Goal: Task Accomplishment & Management: Manage account settings

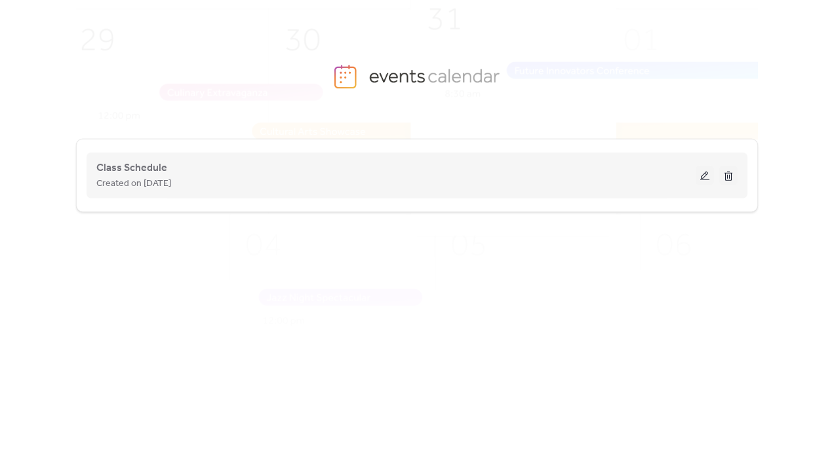
click at [269, 161] on div "Class Schedule Created on [DATE]" at bounding box center [395, 175] width 599 height 31
click at [705, 176] on button at bounding box center [705, 176] width 18 height 20
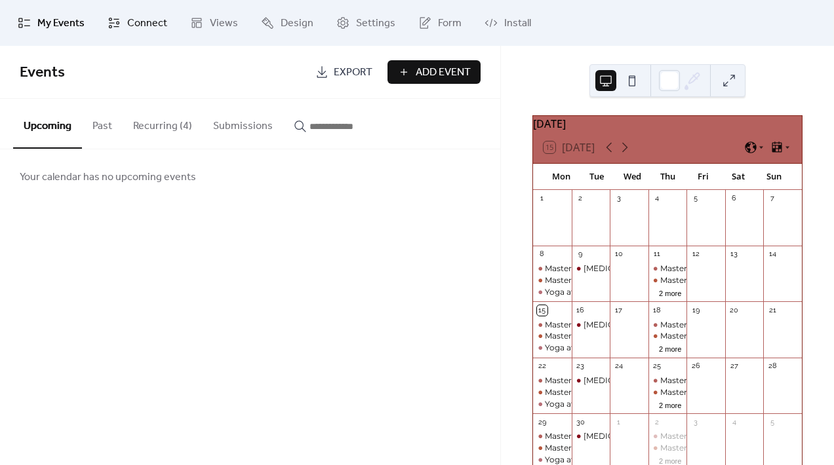
click at [150, 17] on span "Connect" at bounding box center [147, 24] width 40 height 16
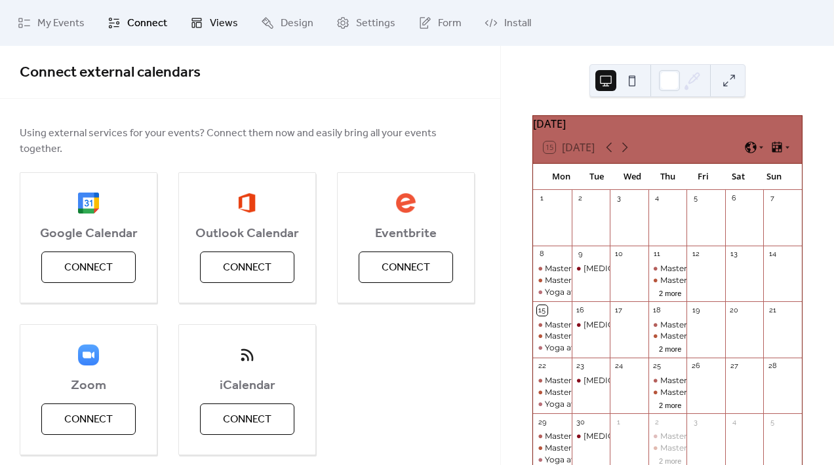
click at [232, 26] on span "Views" at bounding box center [224, 24] width 28 height 16
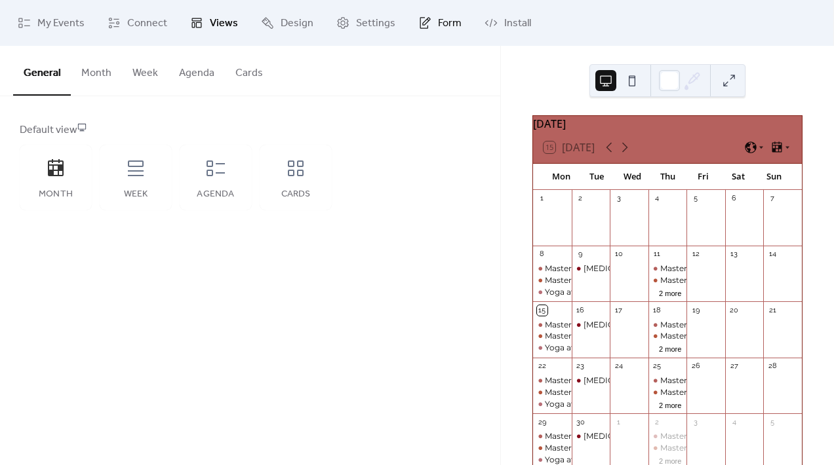
click at [454, 21] on span "Form" at bounding box center [450, 24] width 24 height 16
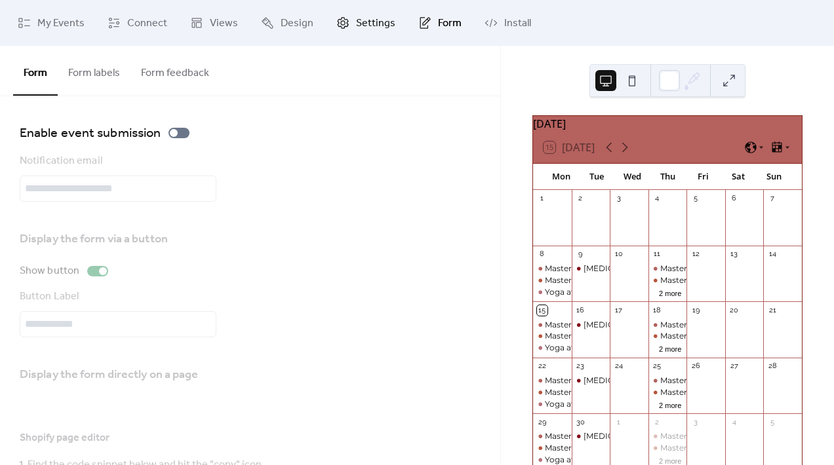
click at [367, 16] on span "Settings" at bounding box center [375, 24] width 39 height 16
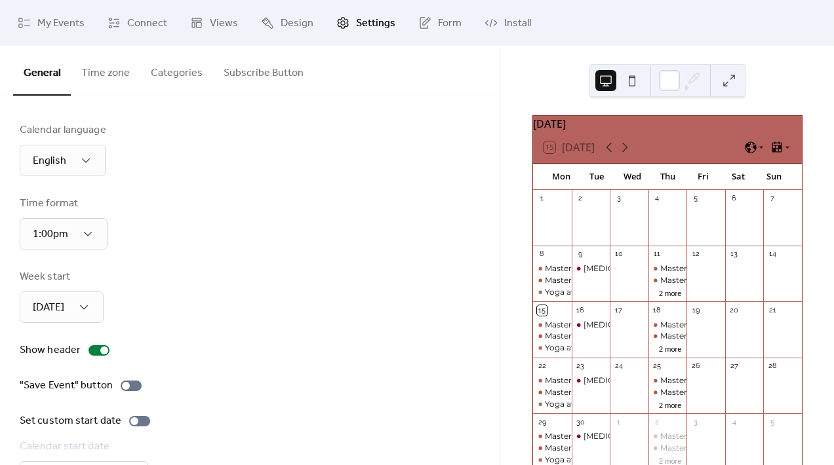
scroll to position [49, 0]
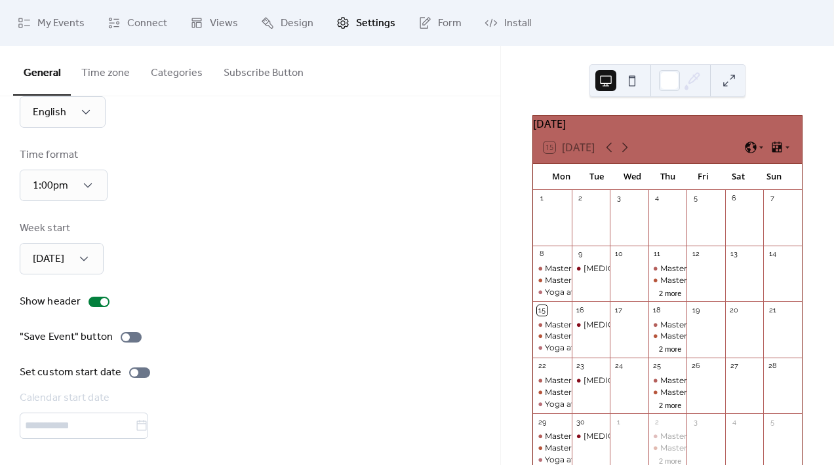
click at [282, 83] on button "Subscribe Button" at bounding box center [263, 70] width 101 height 49
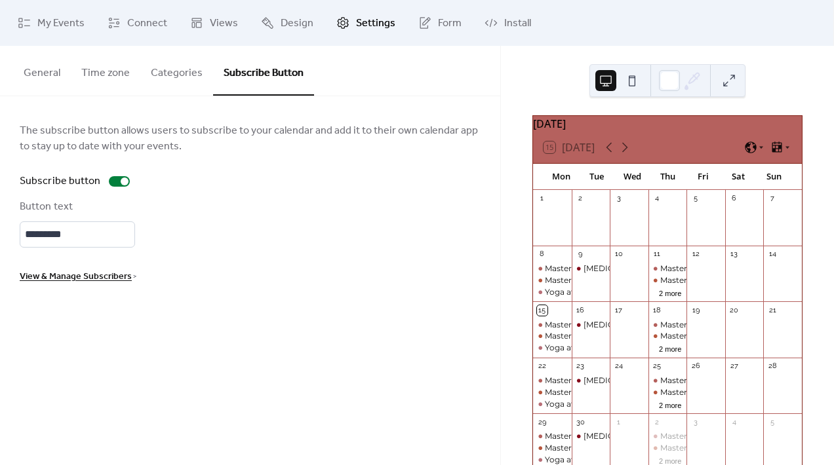
click at [167, 73] on button "Categories" at bounding box center [176, 70] width 73 height 49
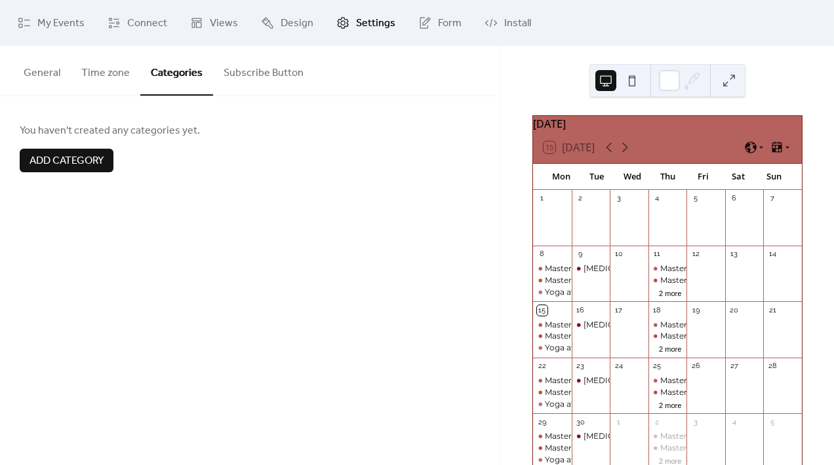
click at [125, 71] on button "Time zone" at bounding box center [105, 70] width 69 height 49
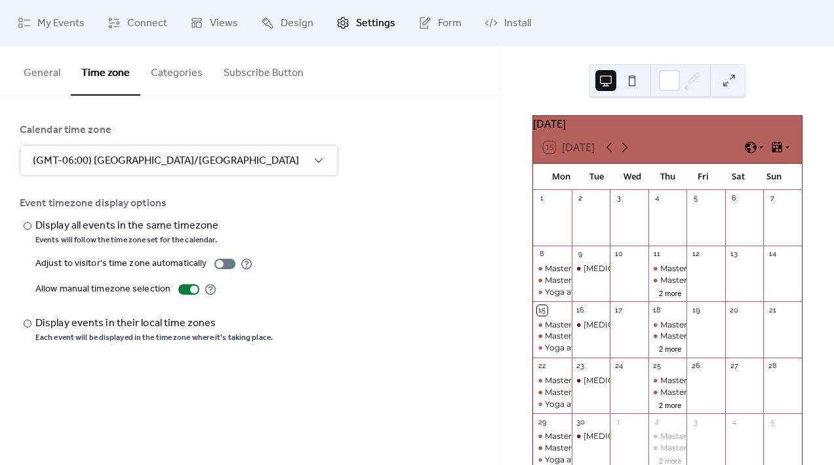
click at [245, 15] on ul "My Events Connect Views Design Settings Form Install" at bounding box center [416, 22] width 817 height 35
click at [210, 22] on span "Views" at bounding box center [224, 24] width 28 height 16
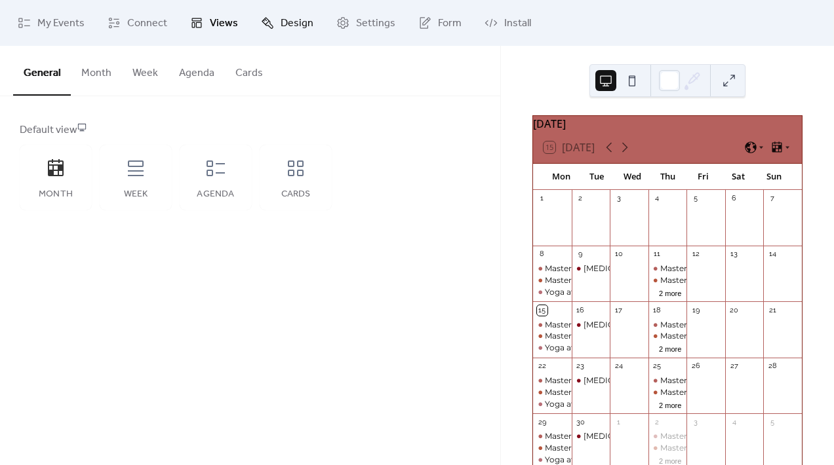
click at [289, 30] on span "Design" at bounding box center [297, 24] width 33 height 16
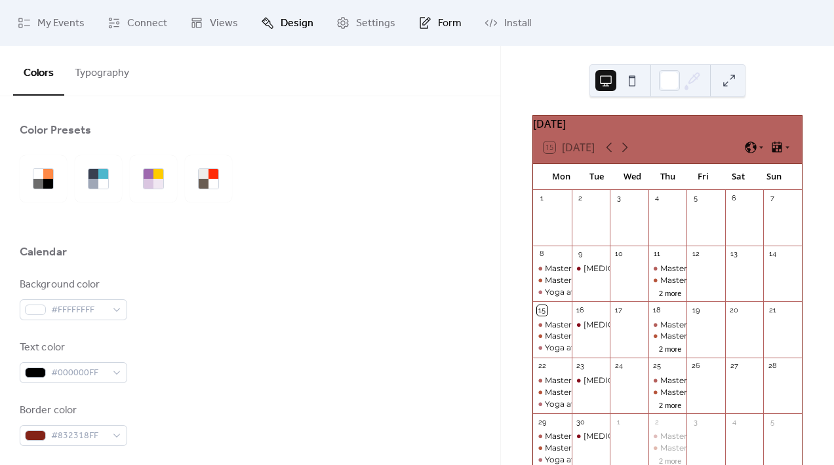
click at [451, 37] on link "Form" at bounding box center [439, 22] width 63 height 35
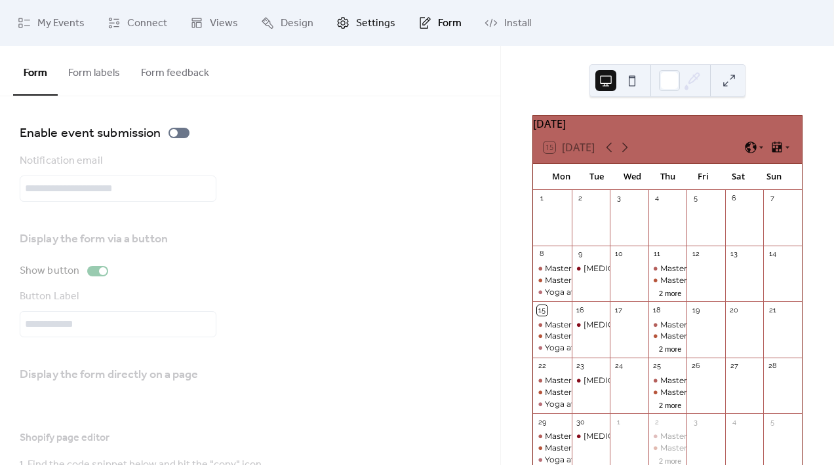
click at [378, 28] on span "Settings" at bounding box center [375, 24] width 39 height 16
